Goal: Task Accomplishment & Management: Use online tool/utility

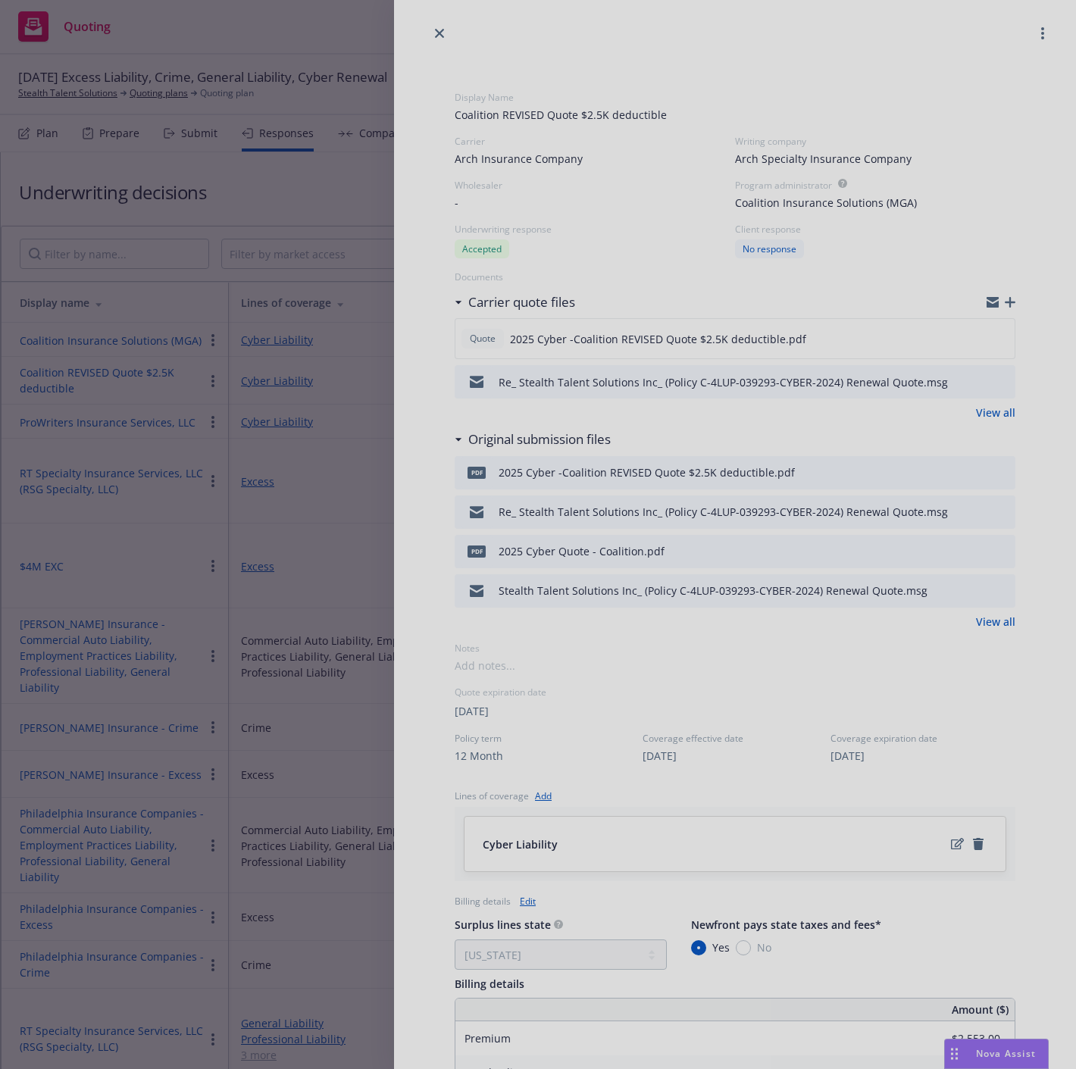
select select "CA"
